Goal: Check status: Check status

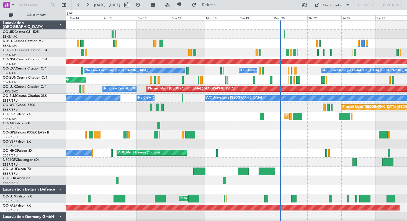
scroll to position [1, 0]
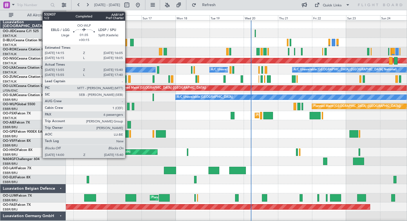
click at [128, 106] on div at bounding box center [128, 106] width 2 height 7
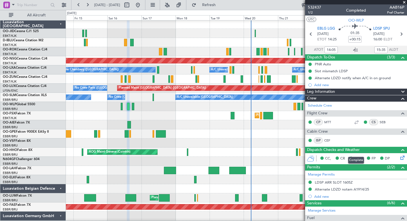
scroll to position [152, 0]
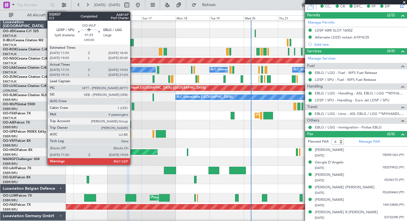
click at [133, 106] on div at bounding box center [133, 106] width 2 height 7
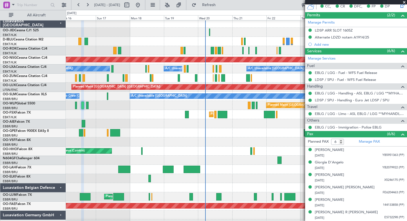
scroll to position [2, 0]
click at [210, 125] on div at bounding box center [236, 123] width 341 height 9
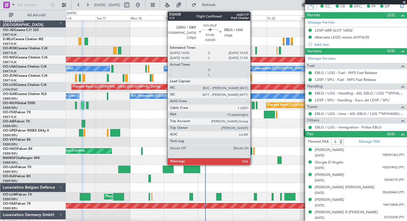
click at [253, 106] on div at bounding box center [253, 105] width 3 height 7
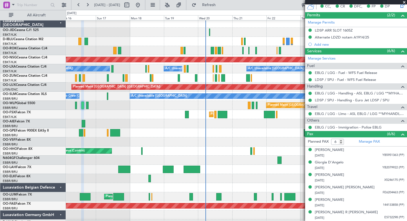
click at [405, 2] on span at bounding box center [405, 2] width 6 height 5
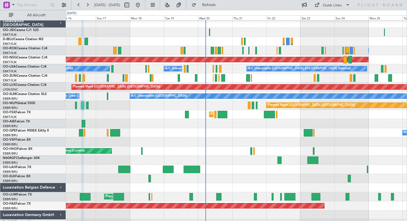
type input "0"
click at [210, 4] on button "Refresh" at bounding box center [205, 5] width 33 height 9
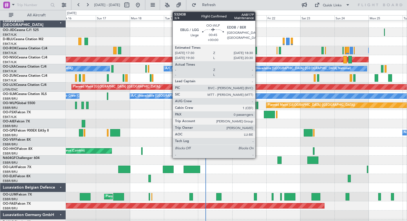
click at [258, 106] on div at bounding box center [258, 105] width 2 height 7
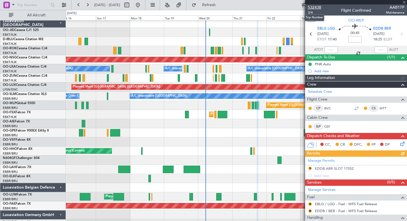
click at [312, 6] on span "532438" at bounding box center [314, 7] width 13 height 6
